Goal: Task Accomplishment & Management: Complete application form

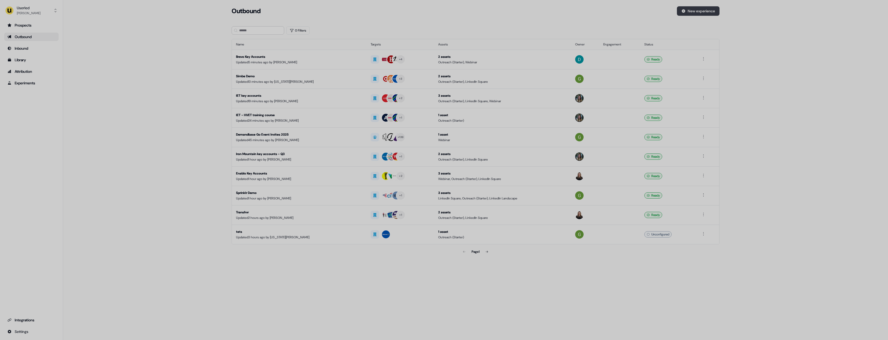
click at [708, 7] on button "New experience" at bounding box center [698, 10] width 43 height 9
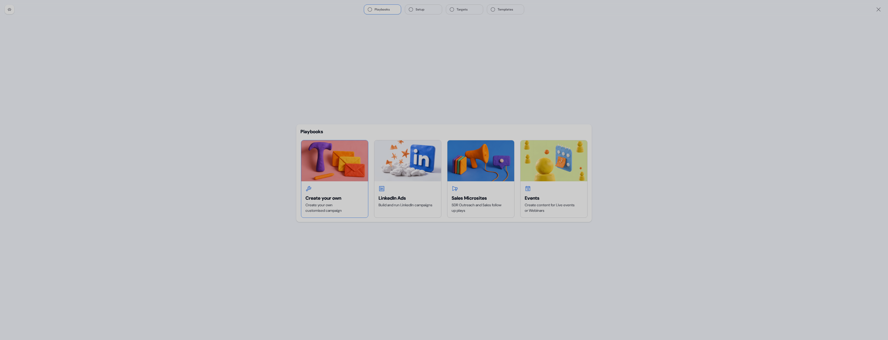
click at [357, 179] on img at bounding box center [334, 160] width 67 height 41
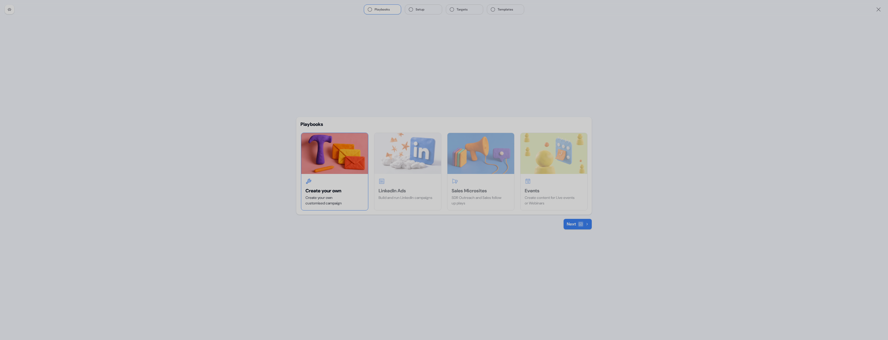
click at [587, 225] on icon at bounding box center [587, 224] width 3 height 3
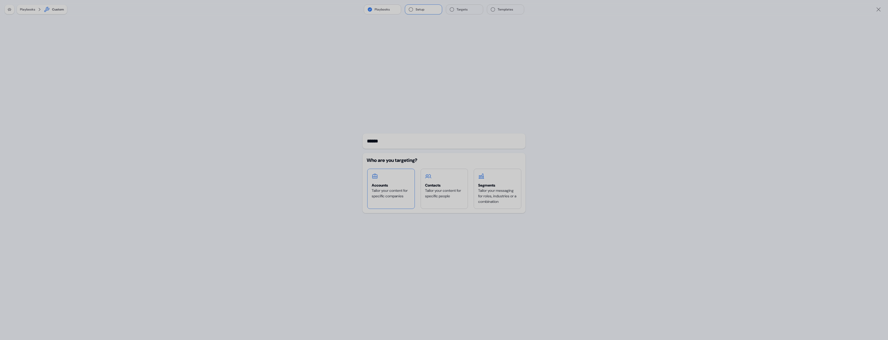
type input "******"
click at [396, 183] on div "Accounts" at bounding box center [391, 185] width 39 height 5
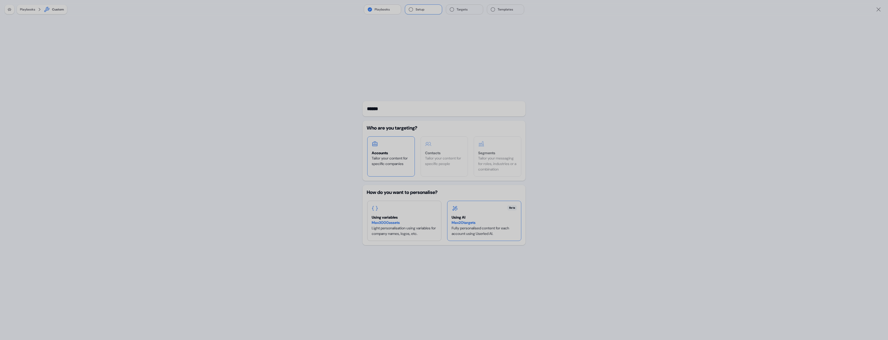
drag, startPoint x: 475, startPoint y: 221, endPoint x: 477, endPoint y: 228, distance: 7.6
click at [475, 221] on div "Max 20 targets" at bounding box center [484, 223] width 65 height 6
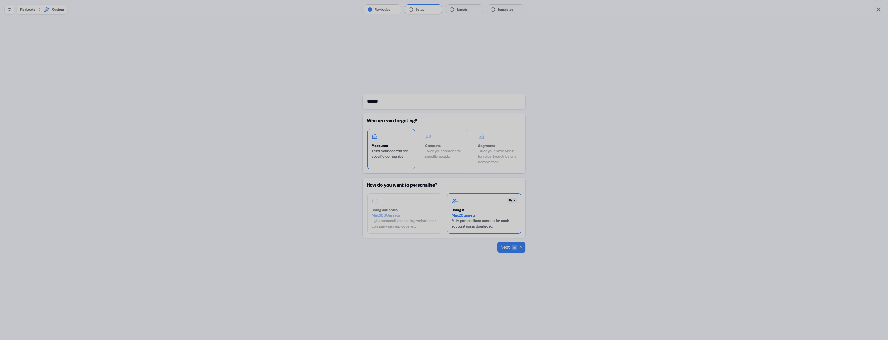
click at [501, 243] on button "Next" at bounding box center [512, 247] width 28 height 11
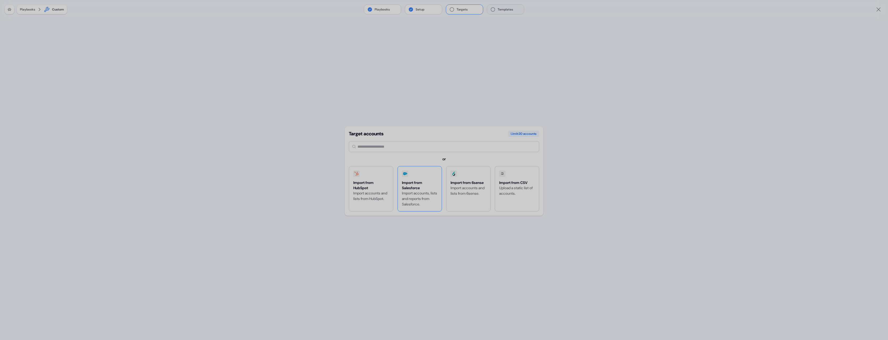
click at [416, 174] on div at bounding box center [420, 174] width 36 height 6
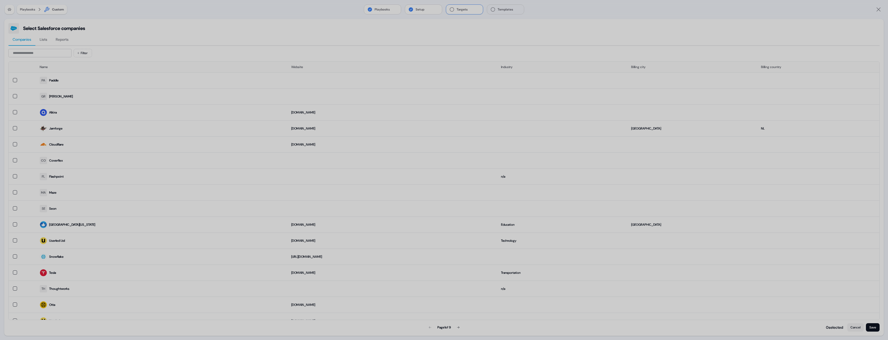
click at [880, 26] on div "Select Salesforce companies Companies Lists Reports Filter Name Website Industr…" at bounding box center [444, 177] width 880 height 317
click at [851, 326] on button "Cancel" at bounding box center [856, 327] width 17 height 8
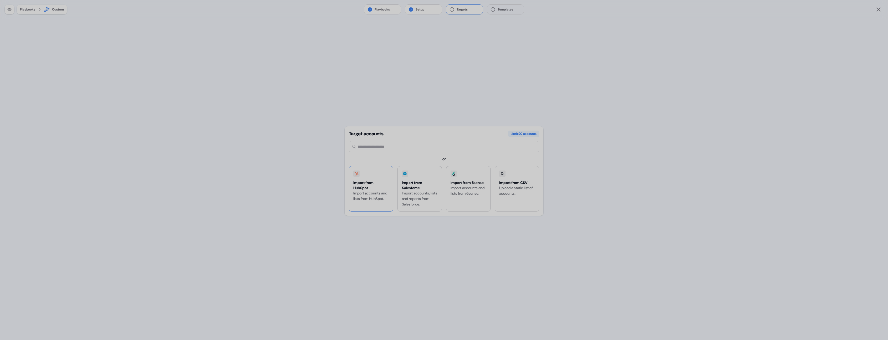
click at [379, 178] on div "Import from HubSpot Import accounts and lists from HubSpot." at bounding box center [371, 188] width 44 height 45
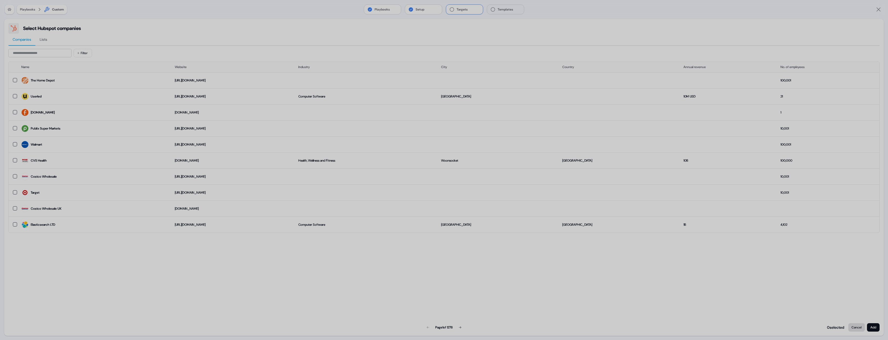
drag, startPoint x: 858, startPoint y: 328, endPoint x: 854, endPoint y: 327, distance: 4.0
click at [858, 328] on button "Cancel" at bounding box center [857, 327] width 17 height 8
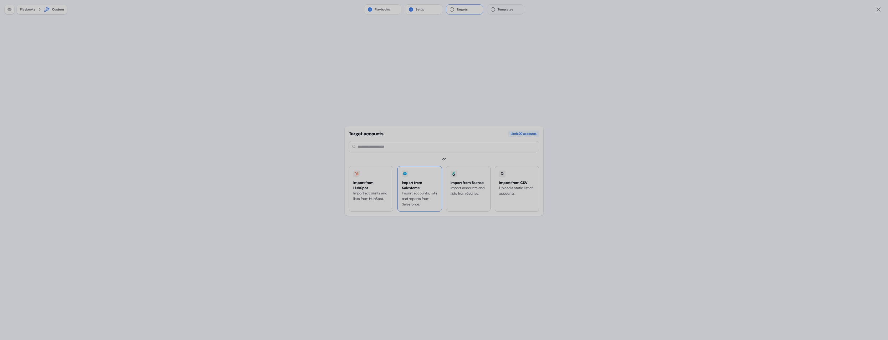
click at [418, 184] on div "Import from Salesforce" at bounding box center [420, 185] width 36 height 11
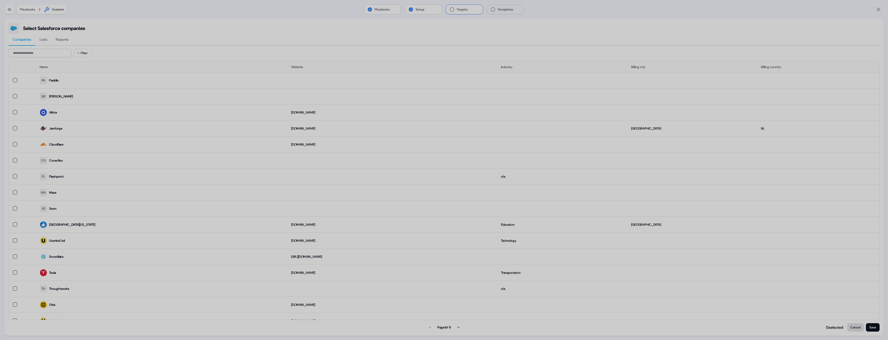
click at [850, 328] on button "Cancel" at bounding box center [856, 327] width 17 height 8
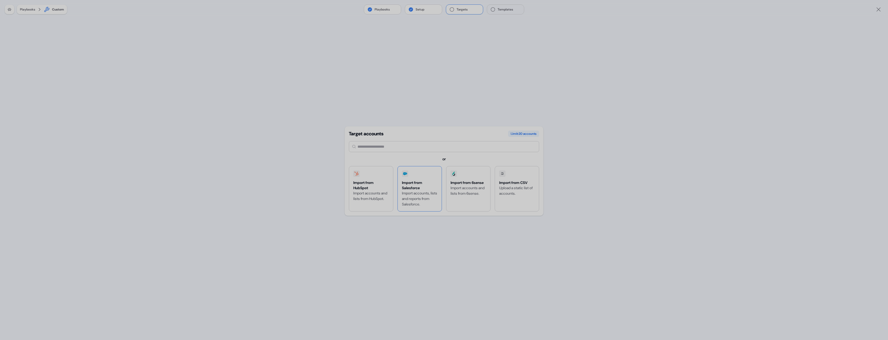
click at [426, 187] on div "Import from Salesforce" at bounding box center [420, 185] width 36 height 11
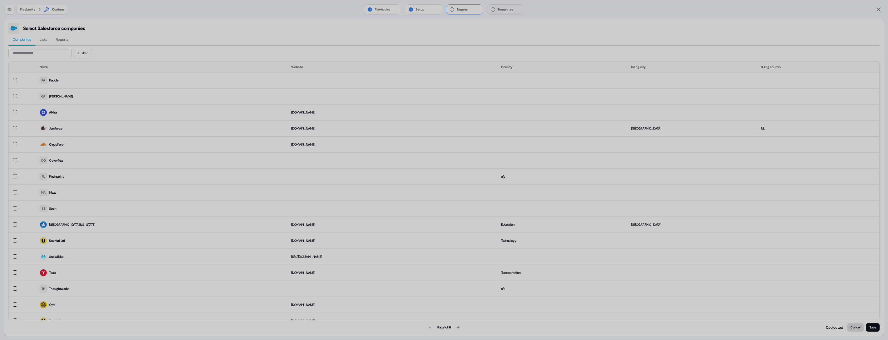
click at [851, 327] on button "Cancel" at bounding box center [856, 327] width 17 height 8
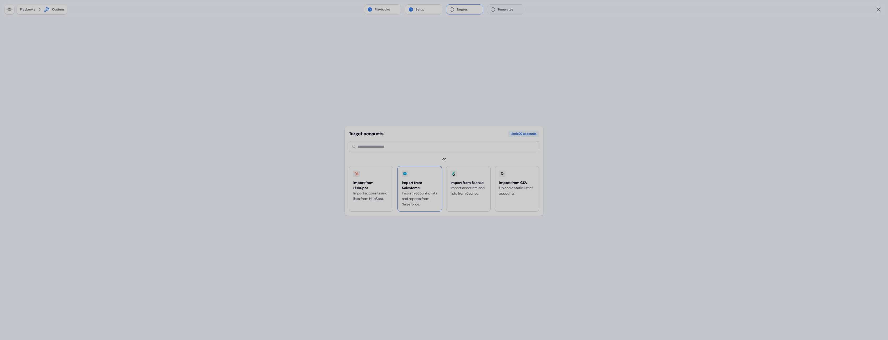
click at [429, 188] on div "Import from Salesforce" at bounding box center [420, 185] width 36 height 11
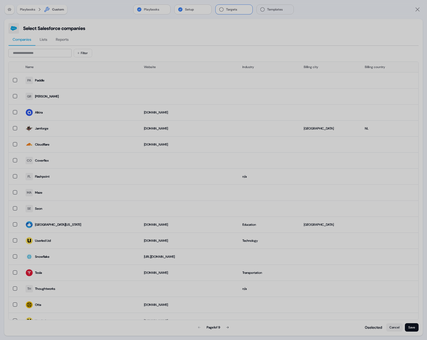
click at [382, 21] on div "Select Salesforce companies Companies Lists Reports Filter Name Website Industr…" at bounding box center [213, 177] width 418 height 317
click at [395, 327] on button "Cancel" at bounding box center [394, 327] width 17 height 8
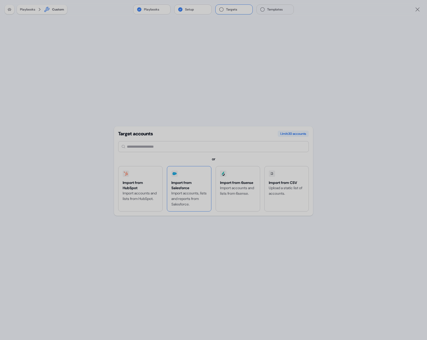
click at [208, 184] on div "Import from Salesforce Import accounts, lists and reports from Salesforce." at bounding box center [189, 188] width 44 height 45
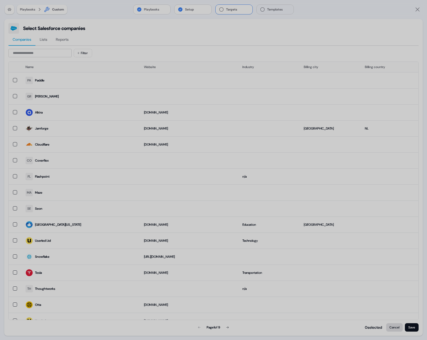
click at [390, 328] on button "Cancel" at bounding box center [394, 327] width 17 height 8
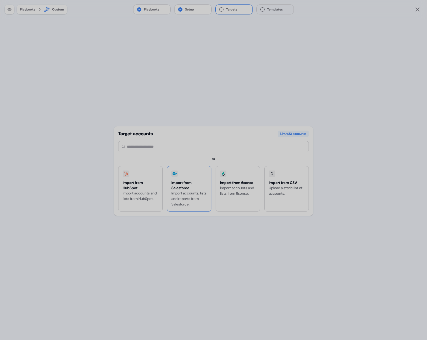
click at [173, 180] on div "Import from Salesforce" at bounding box center [189, 185] width 36 height 11
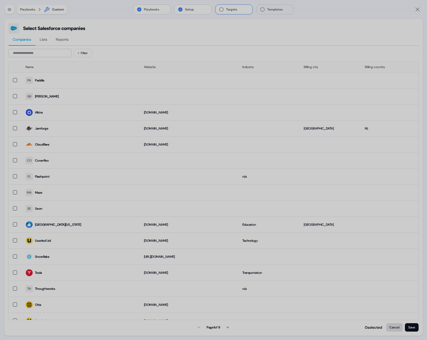
click at [393, 328] on button "Cancel" at bounding box center [394, 327] width 17 height 8
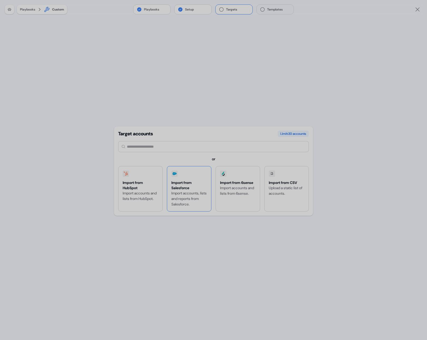
click at [194, 191] on div "Import accounts, lists and reports from Salesforce." at bounding box center [189, 199] width 36 height 17
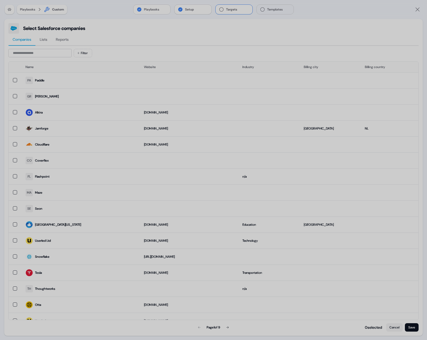
click at [191, 12] on button "Setup" at bounding box center [192, 9] width 37 height 9
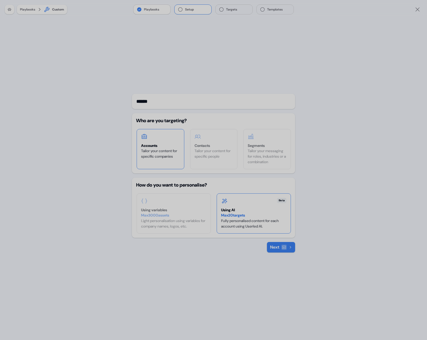
click at [149, 10] on button "Playbooks" at bounding box center [151, 9] width 37 height 9
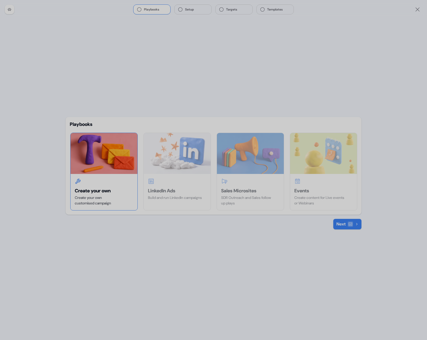
click at [338, 224] on button "Next" at bounding box center [347, 224] width 28 height 11
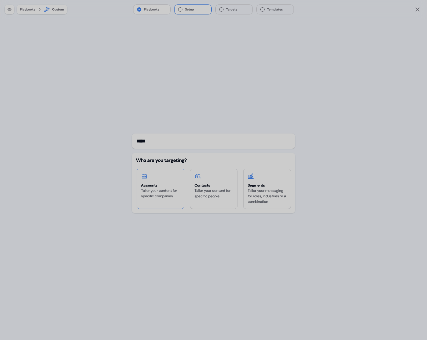
type input "*****"
click at [162, 188] on div "Tailor your content for specific companies" at bounding box center [160, 193] width 39 height 11
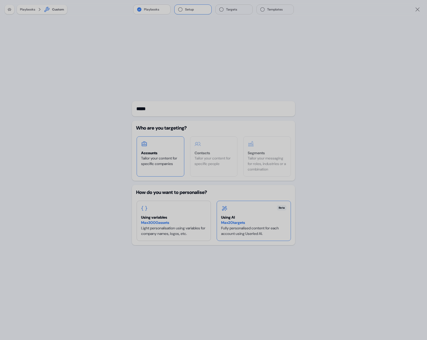
click at [261, 226] on div "Max 20 targets Fully personalised content for each account using Userled AI." at bounding box center [253, 228] width 65 height 17
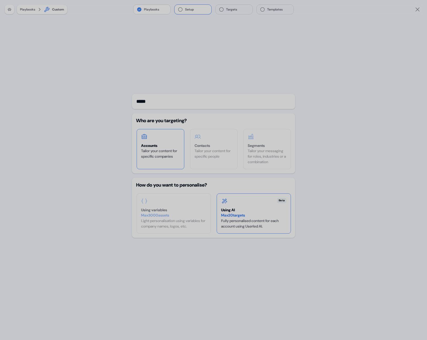
click at [288, 246] on icon at bounding box center [289, 247] width 3 height 3
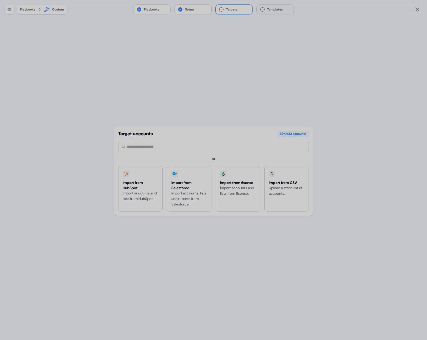
click at [165, 154] on div "Target accounts Limit: 20 accounts or Import from HubSpot Import accounts and l…" at bounding box center [213, 170] width 199 height 89
click at [168, 148] on input "text" at bounding box center [213, 146] width 190 height 11
type input "**"
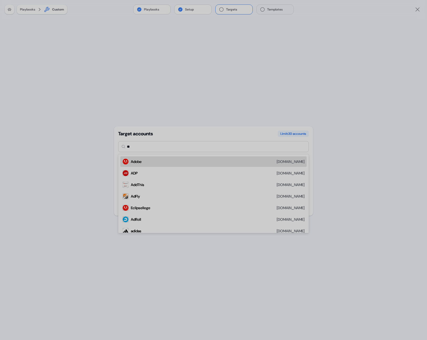
click at [165, 159] on div "Adobe [DOMAIN_NAME]" at bounding box center [218, 162] width 174 height 6
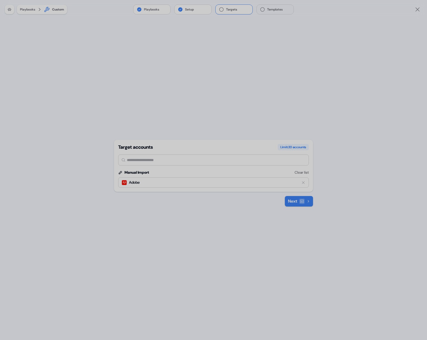
click at [295, 200] on button "Next" at bounding box center [299, 201] width 28 height 11
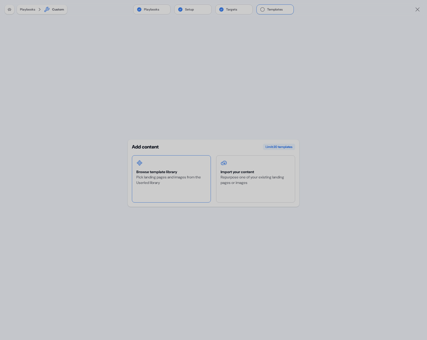
click at [190, 165] on div at bounding box center [171, 163] width 70 height 6
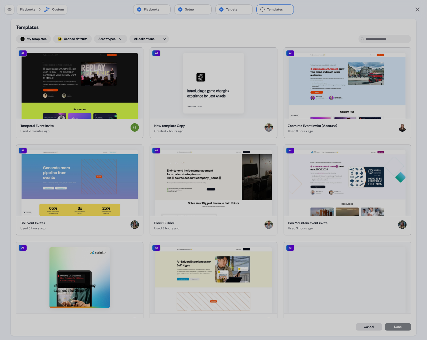
click at [371, 326] on button "Cancel" at bounding box center [368, 326] width 26 height 7
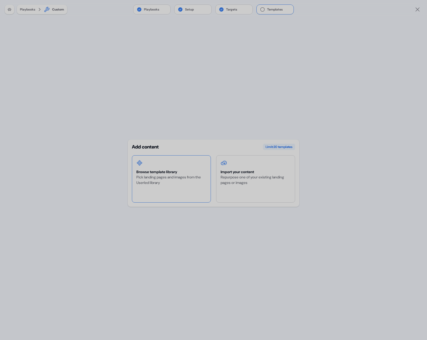
click at [177, 171] on div "Browse template library" at bounding box center [171, 171] width 70 height 5
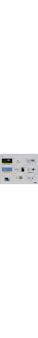
scroll to position [210, 0]
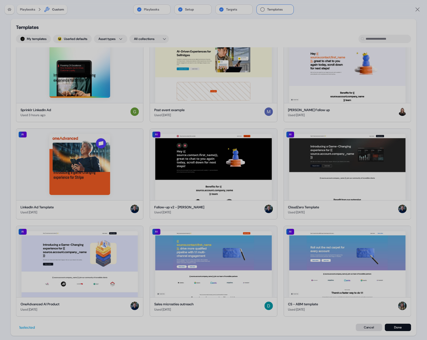
click at [372, 330] on button "Cancel" at bounding box center [368, 327] width 26 height 7
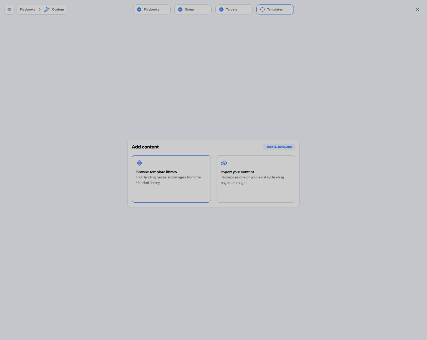
click at [153, 189] on div "Browse template library Pick landing pages and images from the Userled library" at bounding box center [171, 179] width 78 height 47
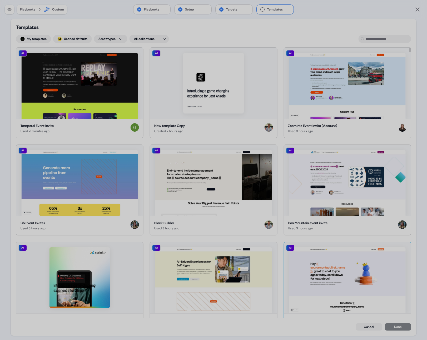
drag, startPoint x: 367, startPoint y: 326, endPoint x: 320, endPoint y: 263, distance: 78.4
click at [366, 325] on button "Cancel" at bounding box center [368, 326] width 26 height 7
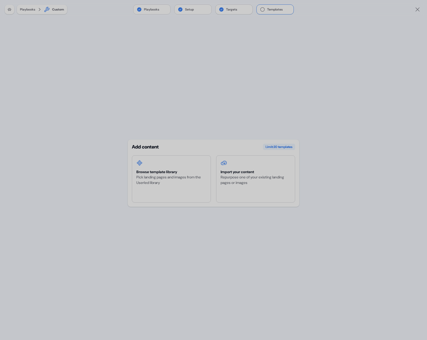
click at [220, 5] on button "Targets" at bounding box center [233, 9] width 37 height 9
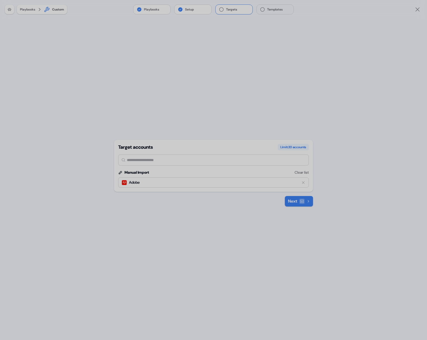
click at [302, 183] on icon "Remove target" at bounding box center [303, 183] width 4 height 4
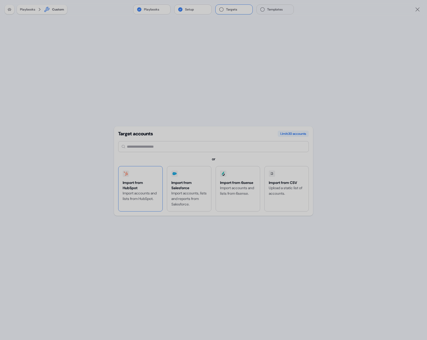
click at [145, 199] on div "Import accounts and lists from HubSpot." at bounding box center [141, 196] width 36 height 11
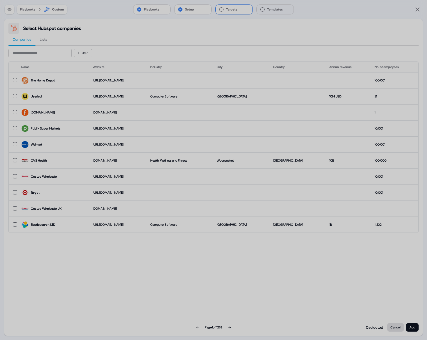
click at [399, 327] on button "Cancel" at bounding box center [395, 327] width 17 height 8
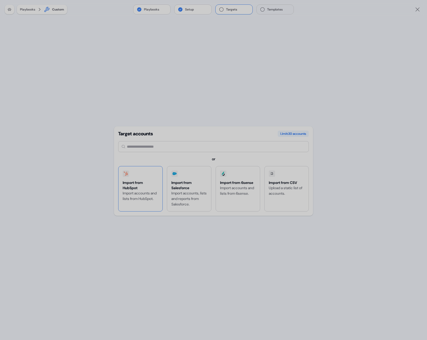
click at [137, 178] on div "Import from HubSpot Import accounts and lists from HubSpot." at bounding box center [140, 188] width 44 height 45
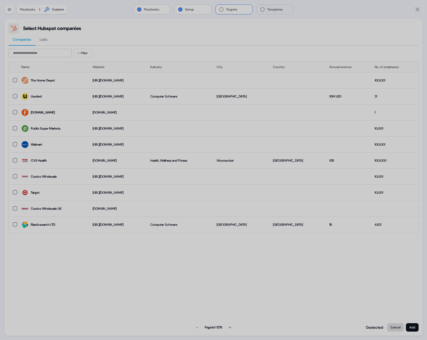
click at [395, 327] on button "Cancel" at bounding box center [395, 327] width 17 height 8
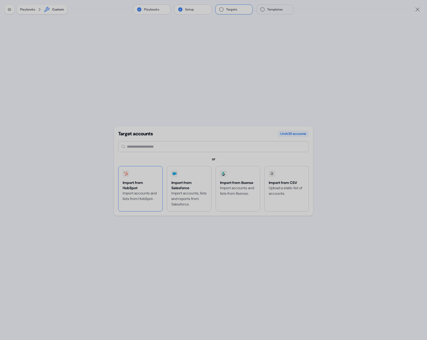
click at [130, 200] on div "Import accounts and lists from HubSpot." at bounding box center [141, 196] width 36 height 11
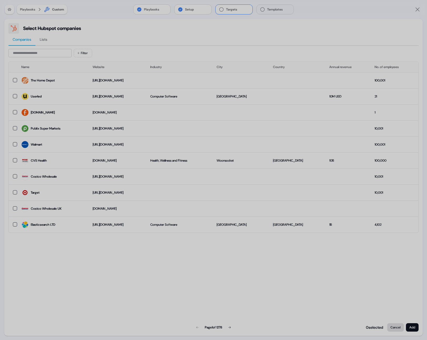
click at [390, 325] on button "Cancel" at bounding box center [395, 327] width 17 height 8
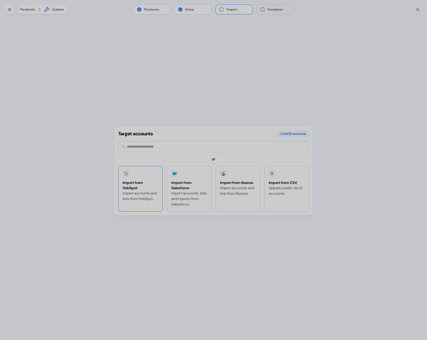
click at [150, 188] on div "Import from HubSpot" at bounding box center [141, 185] width 36 height 11
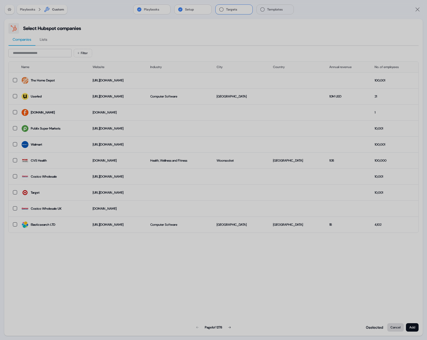
click at [396, 327] on button "Cancel" at bounding box center [395, 327] width 17 height 8
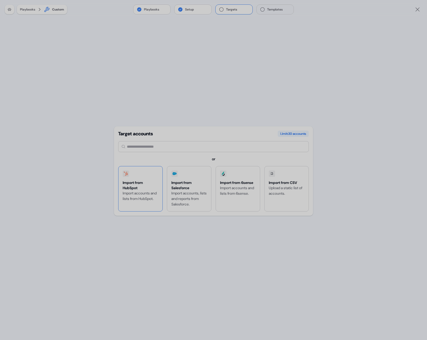
click at [135, 195] on div "Import accounts and lists from HubSpot." at bounding box center [141, 196] width 36 height 11
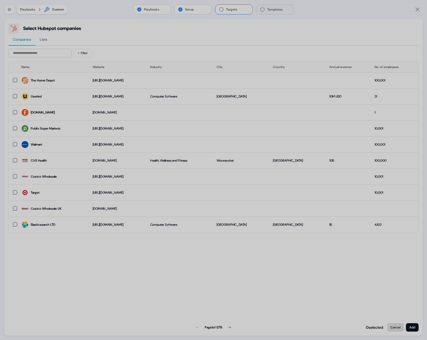
click at [393, 330] on button "Cancel" at bounding box center [395, 327] width 17 height 8
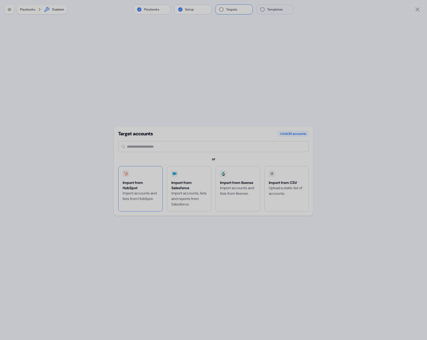
click at [138, 194] on div "Import accounts and lists from HubSpot." at bounding box center [141, 196] width 36 height 11
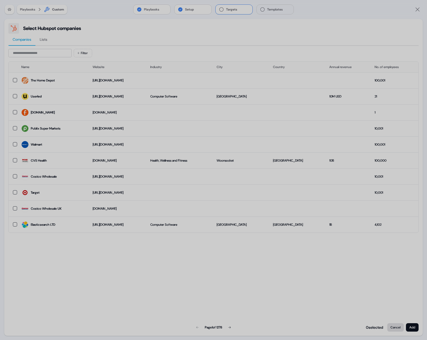
click at [393, 325] on button "Cancel" at bounding box center [395, 327] width 17 height 8
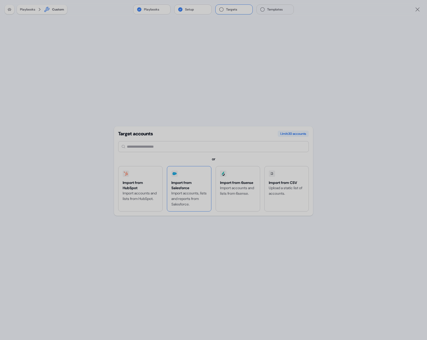
click at [171, 187] on div "Import from Salesforce" at bounding box center [189, 185] width 36 height 11
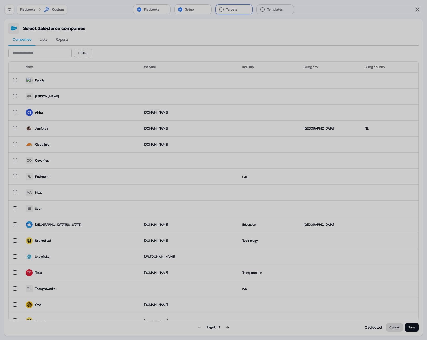
click at [392, 326] on button "Cancel" at bounding box center [394, 327] width 17 height 8
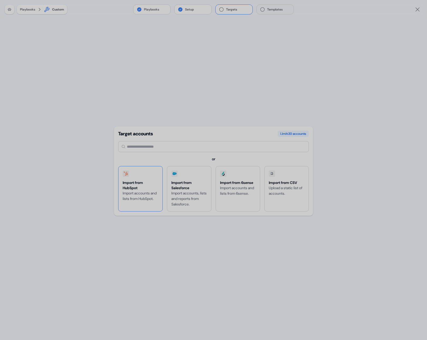
click at [146, 192] on div "Import accounts and lists from HubSpot." at bounding box center [141, 196] width 36 height 11
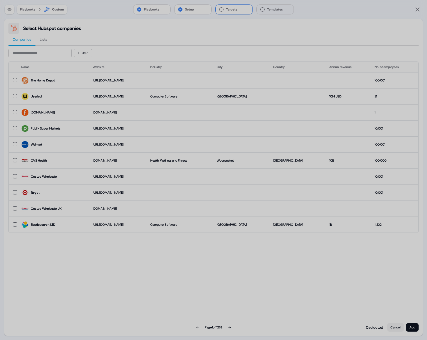
click at [356, 56] on div "Filter" at bounding box center [213, 53] width 410 height 8
click at [413, 9] on div "Playbooks Setup Targets Templates" at bounding box center [213, 9] width 427 height 19
click at [417, 9] on icon "Close" at bounding box center [417, 9] width 6 height 6
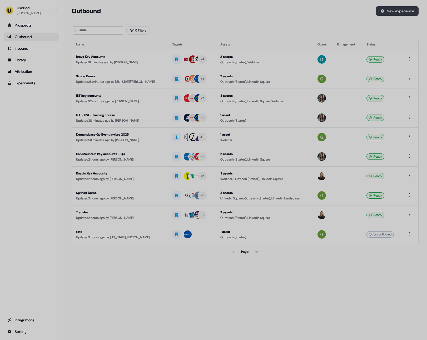
click at [413, 12] on button "New experience" at bounding box center [397, 10] width 43 height 9
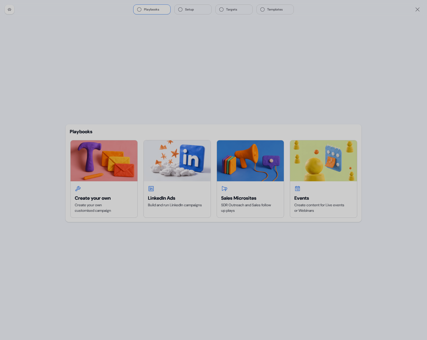
click at [425, 11] on div "Playbooks Setup Targets Templates" at bounding box center [213, 9] width 427 height 19
